Goal: Task Accomplishment & Management: Manage account settings

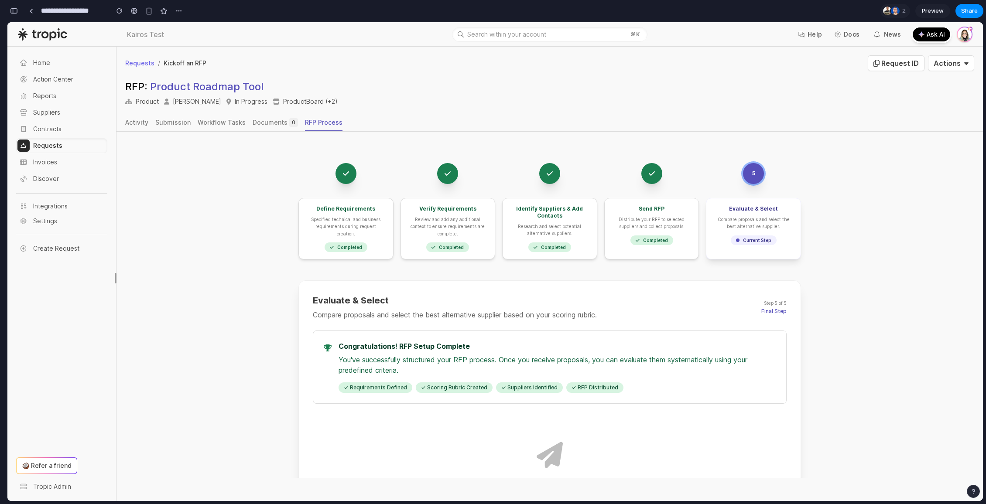
scroll to position [3000, 0]
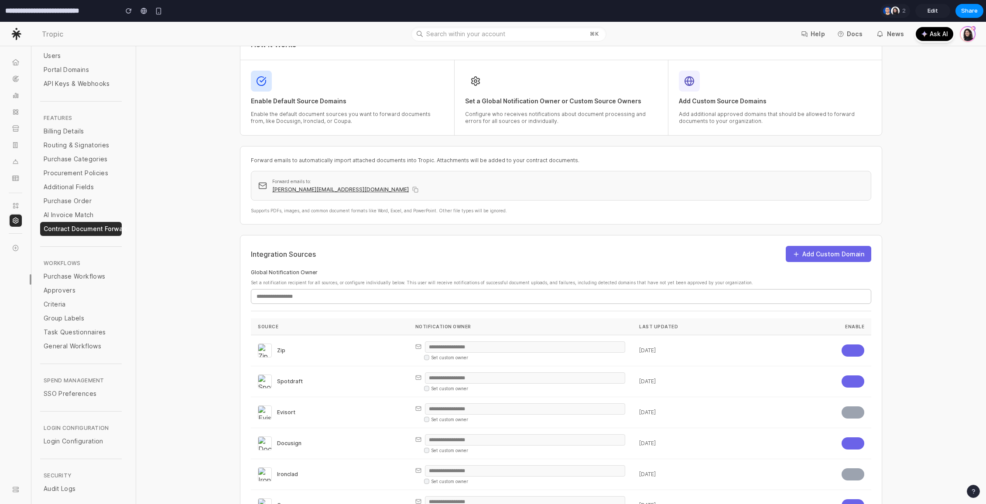
scroll to position [136, 0]
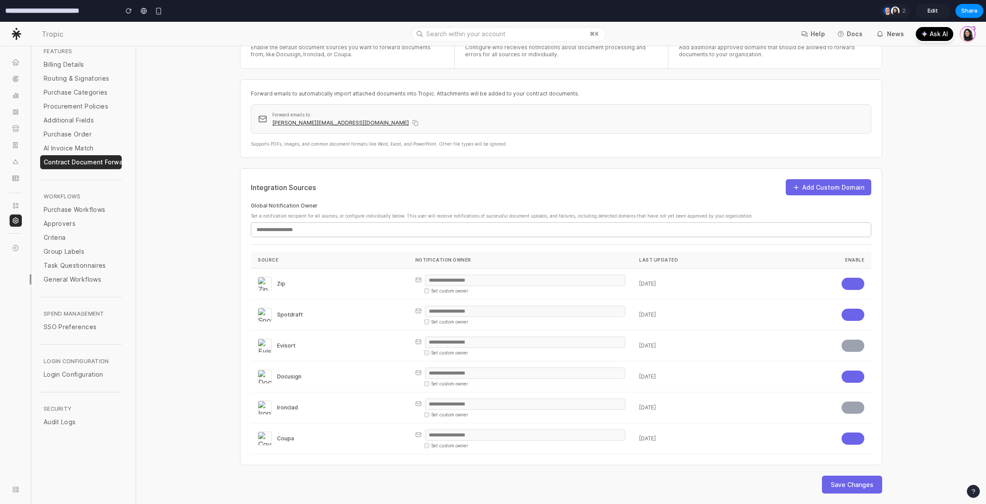
click at [902, 221] on div "Document Forwarding Configuration Configure document sources and notification s…" at bounding box center [560, 208] width 849 height 594
click at [840, 291] on td at bounding box center [822, 284] width 98 height 31
click at [842, 287] on button "button" at bounding box center [852, 284] width 23 height 12
click at [848, 316] on button "button" at bounding box center [852, 315] width 23 height 12
drag, startPoint x: 847, startPoint y: 285, endPoint x: 848, endPoint y: 291, distance: 5.8
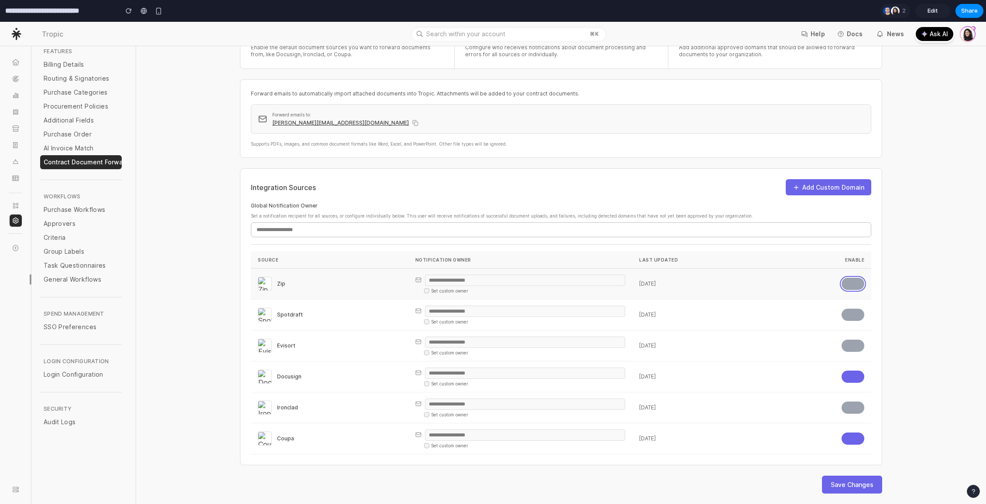
click at [847, 285] on button "button" at bounding box center [852, 284] width 23 height 12
click at [849, 320] on button "button" at bounding box center [852, 315] width 23 height 12
click at [850, 484] on button "Save Changes" at bounding box center [852, 485] width 60 height 18
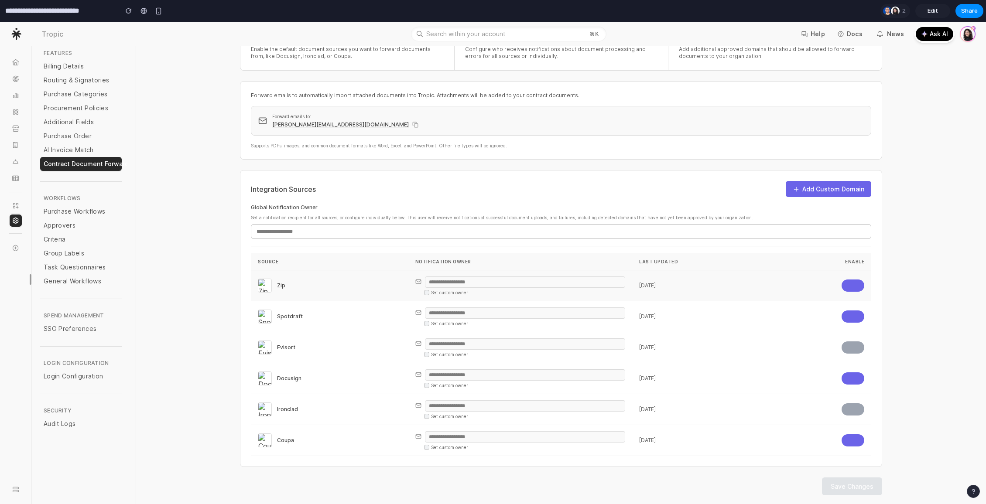
scroll to position [133, 0]
click at [437, 284] on input "email" at bounding box center [525, 282] width 200 height 11
